Goal: Task Accomplishment & Management: Manage account settings

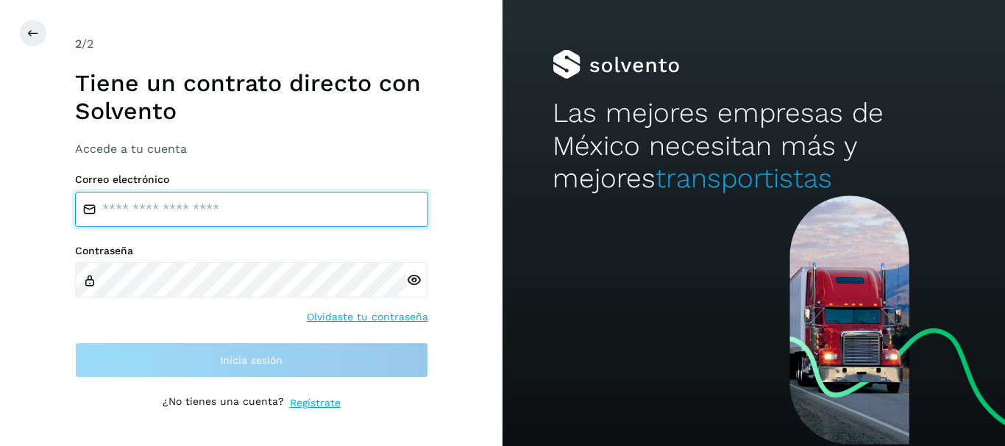
click at [119, 210] on input "email" at bounding box center [251, 209] width 353 height 35
type input "**********"
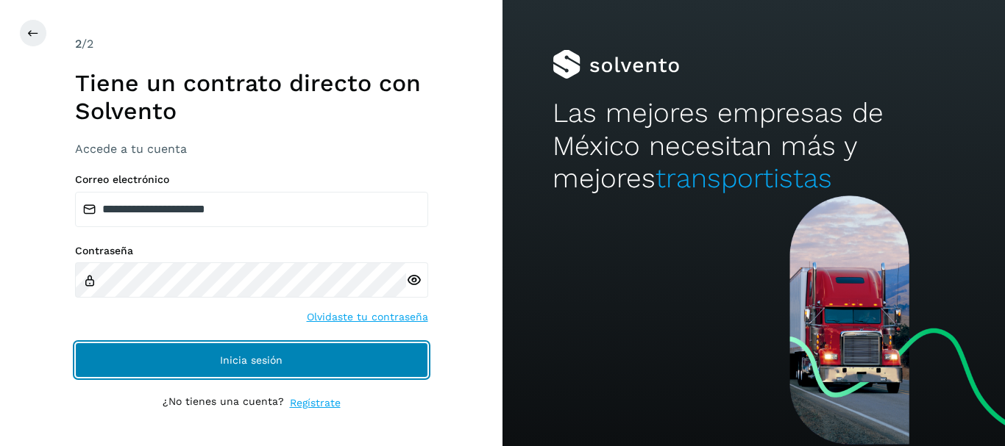
click at [266, 366] on button "Inicia sesión" at bounding box center [251, 360] width 353 height 35
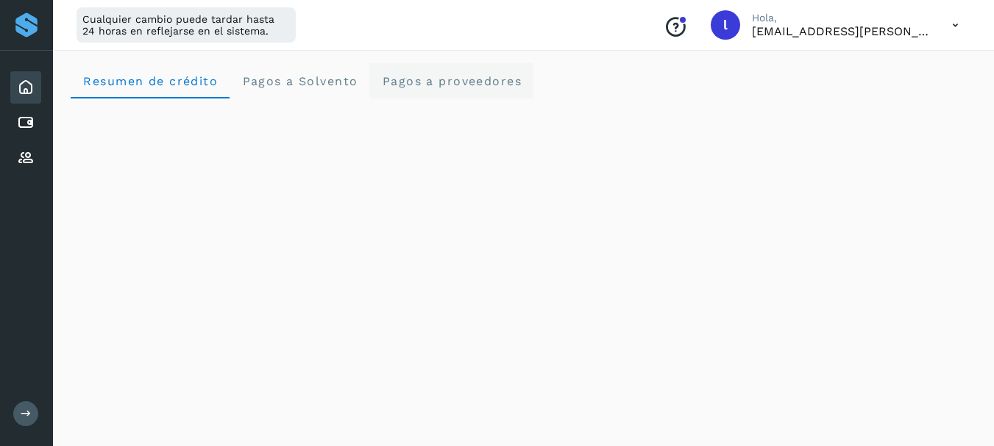
click at [446, 85] on span "Pagos a proveedores" at bounding box center [451, 81] width 140 height 14
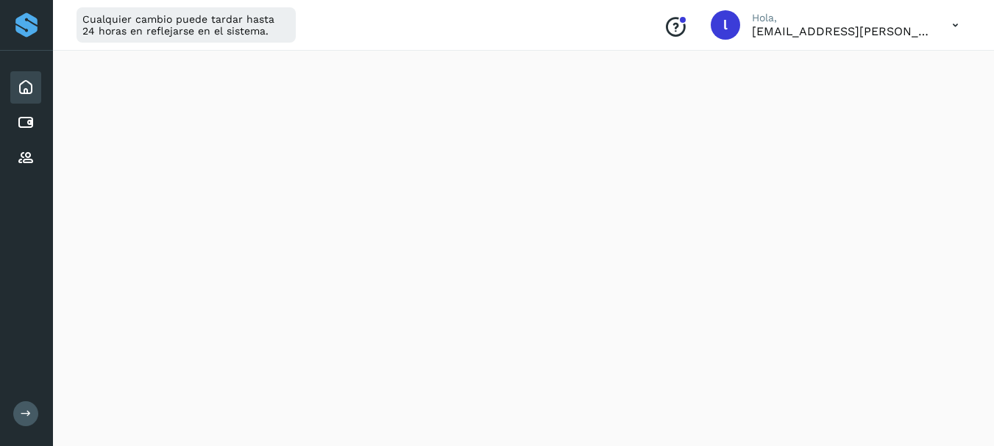
scroll to position [17, 0]
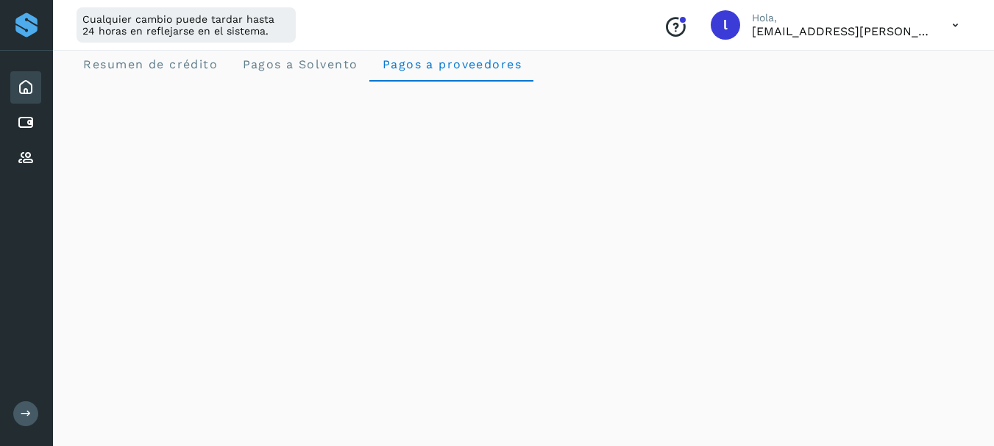
click at [951, 26] on icon at bounding box center [955, 25] width 30 height 30
click at [869, 96] on div "Cerrar sesión" at bounding box center [881, 95] width 175 height 28
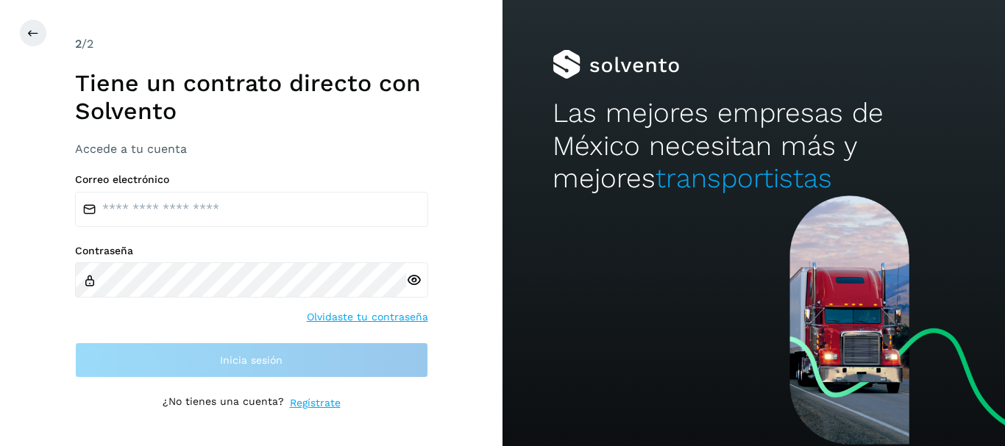
drag, startPoint x: 105, startPoint y: 215, endPoint x: 450, endPoint y: 240, distance: 345.9
click at [450, 240] on div "2 /2 Tiene un contrato directo con [PERSON_NAME] Accede a tu cuenta Correo elec…" at bounding box center [251, 223] width 502 height 446
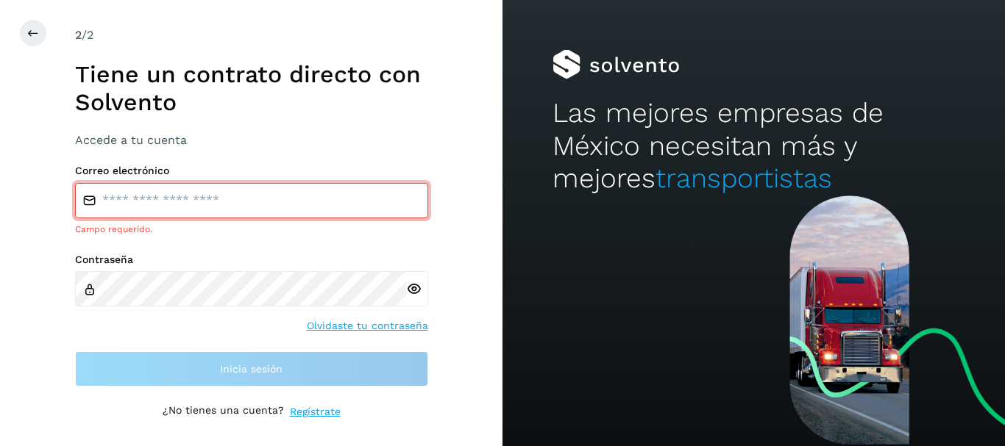
click at [132, 200] on input "email" at bounding box center [251, 200] width 353 height 35
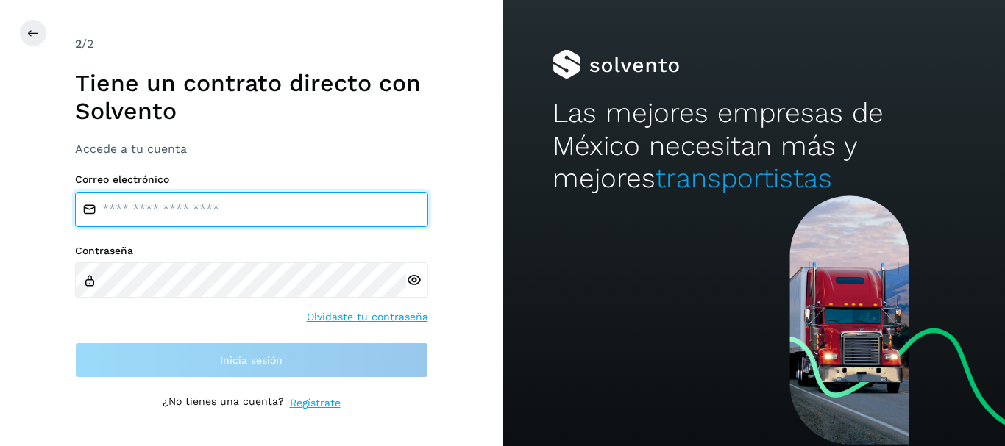
type input "**********"
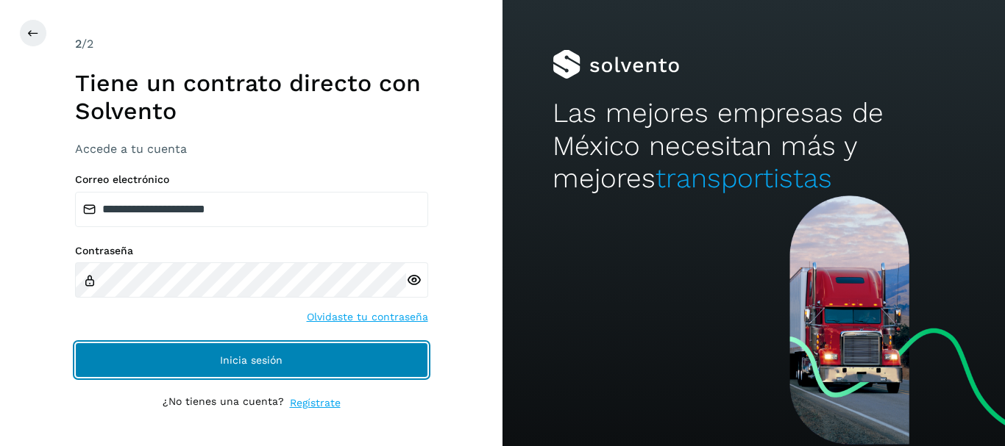
click at [254, 365] on span "Inicia sesión" at bounding box center [251, 360] width 63 height 10
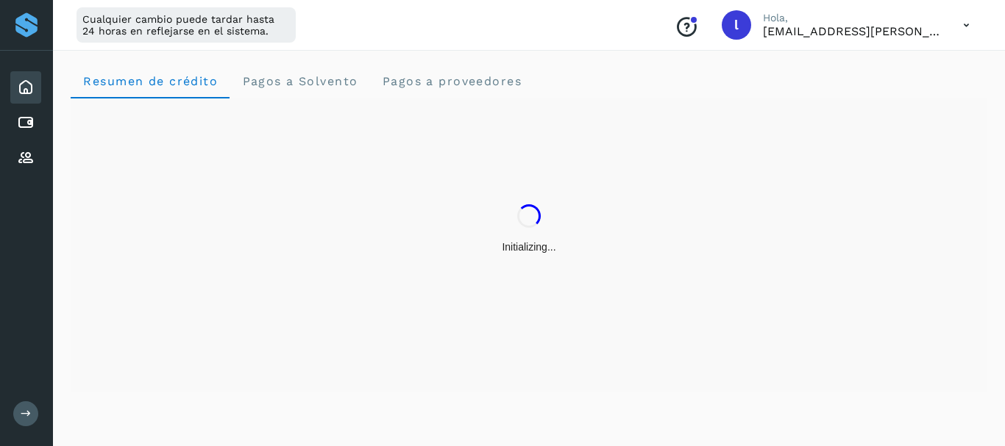
click at [965, 26] on icon at bounding box center [966, 25] width 30 height 30
click at [871, 97] on div "Cerrar sesión" at bounding box center [892, 95] width 175 height 28
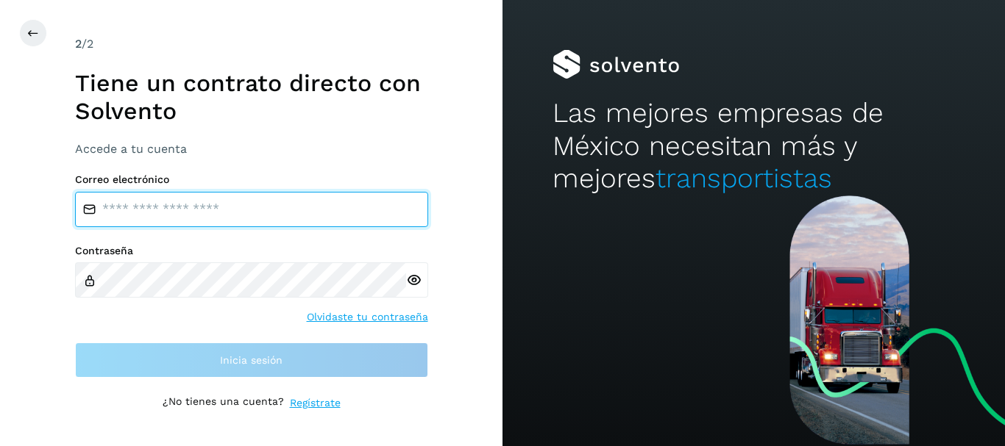
click at [143, 214] on input "email" at bounding box center [251, 209] width 353 height 35
type input "**********"
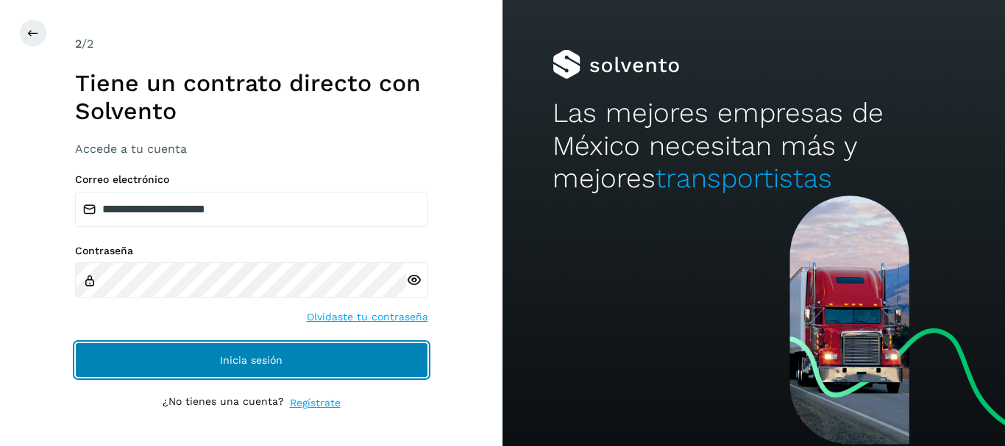
click at [247, 357] on span "Inicia sesión" at bounding box center [251, 360] width 63 height 10
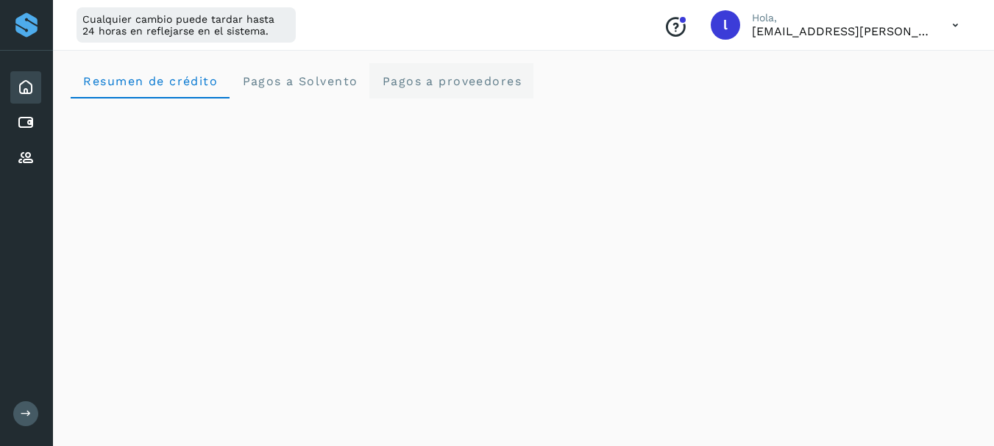
click at [447, 87] on span "Pagos a proveedores" at bounding box center [451, 81] width 140 height 14
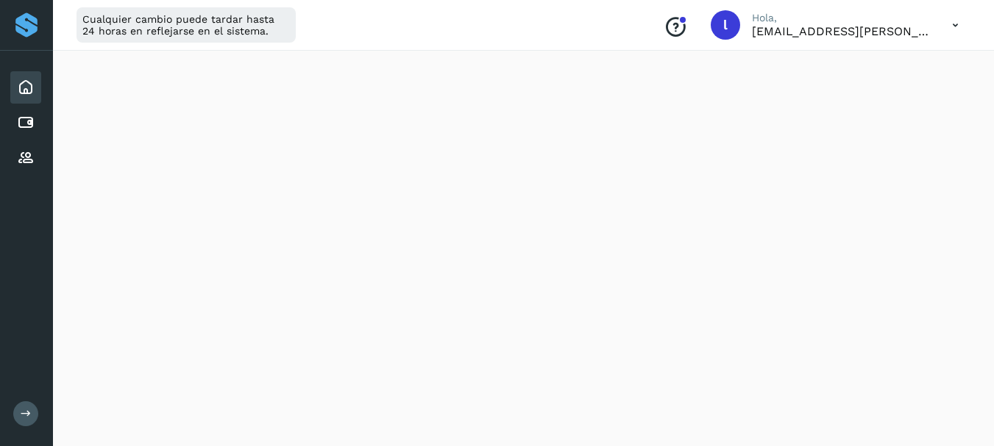
scroll to position [199, 0]
drag, startPoint x: 976, startPoint y: 103, endPoint x: 964, endPoint y: 43, distance: 61.5
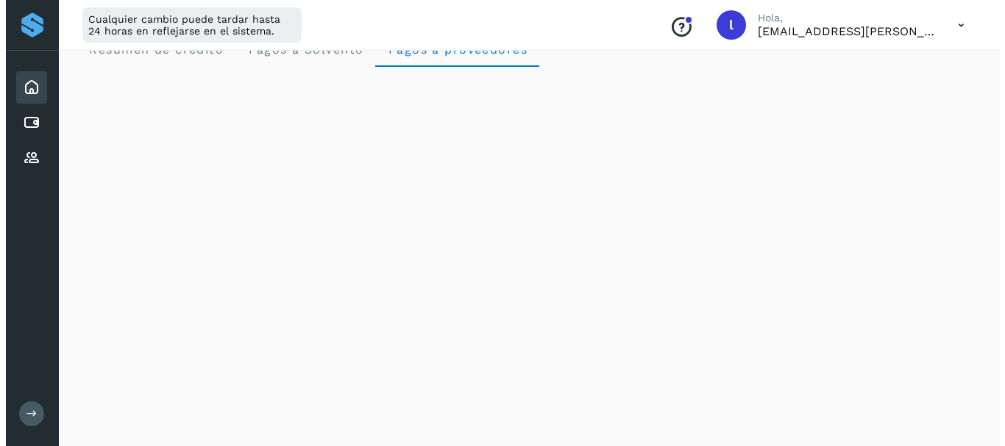
scroll to position [0, 0]
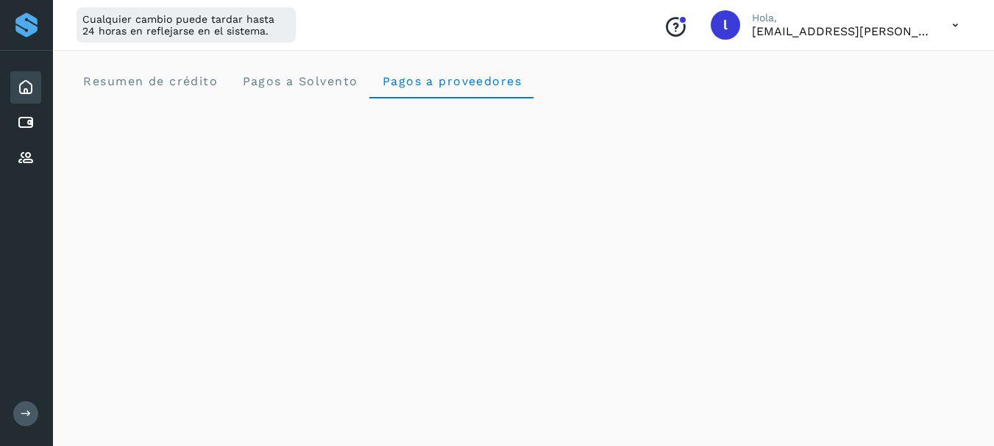
click at [950, 29] on icon at bounding box center [955, 25] width 30 height 30
click at [865, 101] on div "Cerrar sesión" at bounding box center [881, 95] width 175 height 28
